Goal: Transaction & Acquisition: Purchase product/service

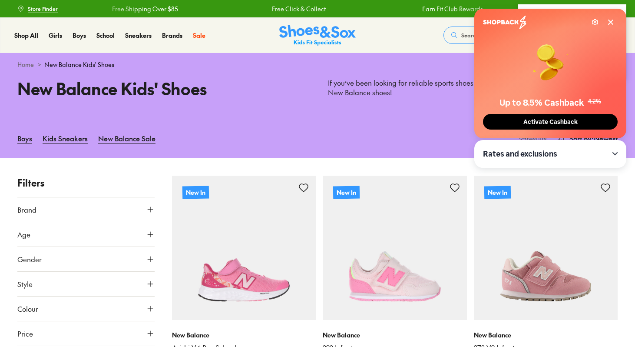
click at [611, 19] on icon at bounding box center [610, 22] width 7 height 7
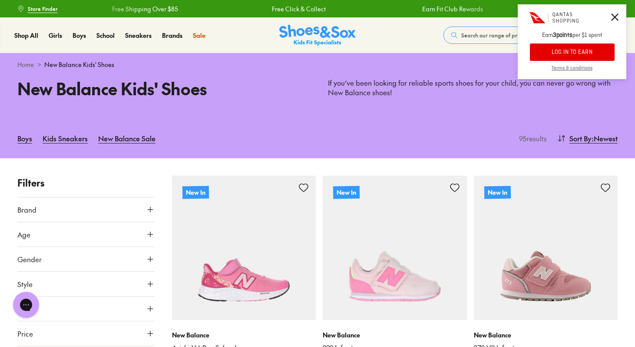
click at [615, 17] on icon at bounding box center [614, 16] width 7 height 7
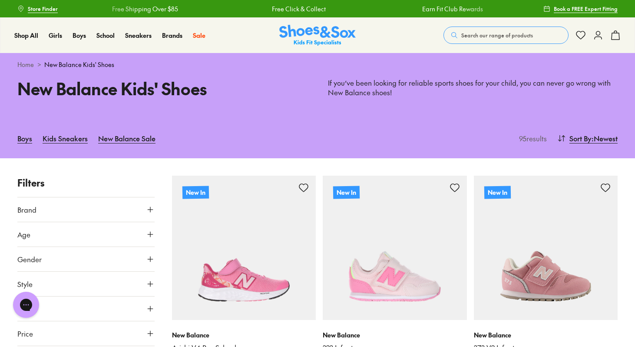
drag, startPoint x: 638, startPoint y: 19, endPoint x: 638, endPoint y: 39, distance: 20.0
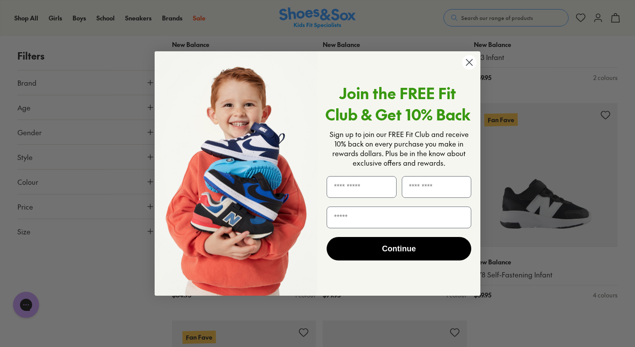
scroll to position [2229, 0]
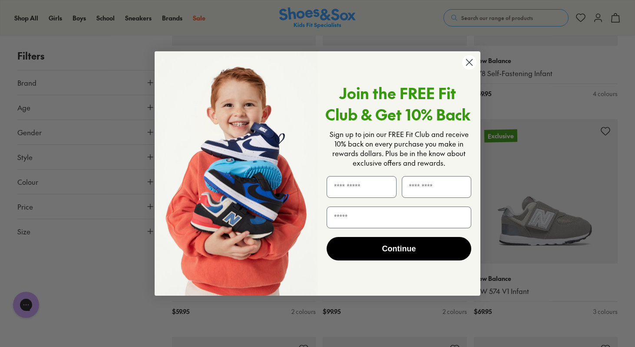
click at [472, 63] on circle "Close dialog" at bounding box center [469, 62] width 14 height 14
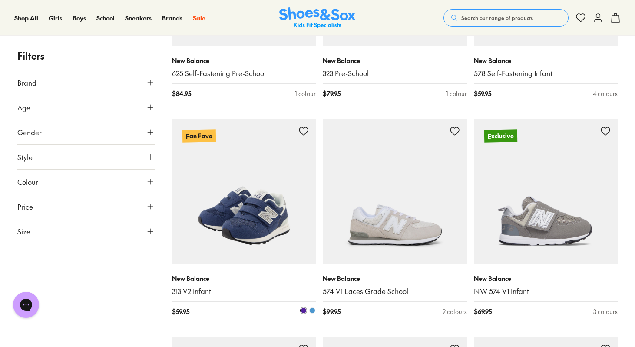
click at [263, 197] on img at bounding box center [244, 191] width 144 height 144
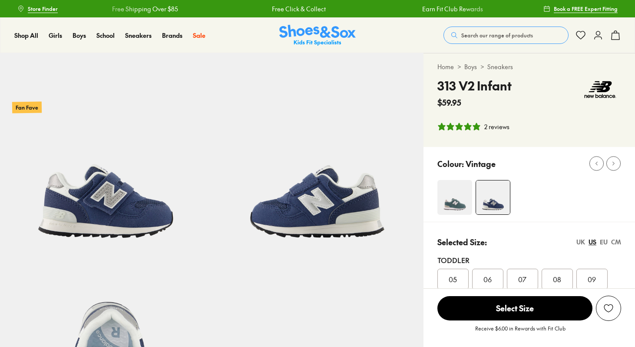
select select "*"
click at [461, 93] on h4 "313 V2 Infant" at bounding box center [474, 85] width 74 height 18
copy div "313 V2 Infant"
